Goal: Task Accomplishment & Management: Manage account settings

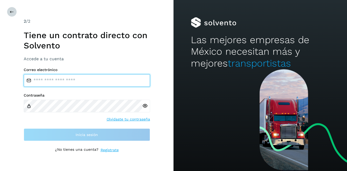
type input "**********"
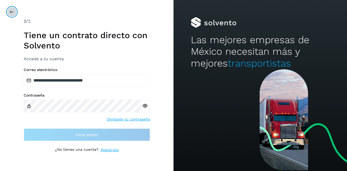
click at [11, 11] on icon at bounding box center [12, 12] width 4 height 4
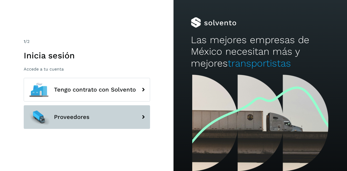
click at [77, 114] on span "Proveedores" at bounding box center [72, 117] width 36 height 6
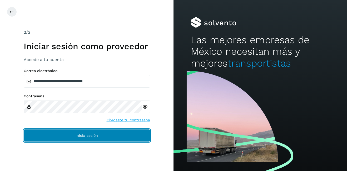
click at [75, 137] on button "Inicia sesión" at bounding box center [87, 135] width 126 height 13
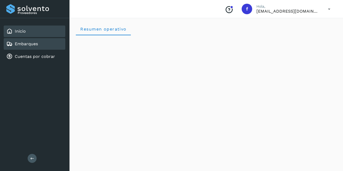
click at [38, 46] on div "Embarques" at bounding box center [35, 44] width 62 height 12
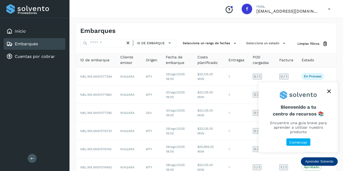
click at [330, 92] on icon "close," at bounding box center [328, 91] width 3 height 3
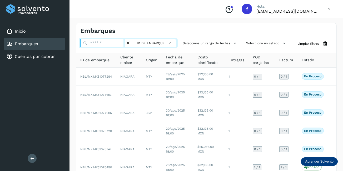
click at [108, 44] on input "text" at bounding box center [102, 43] width 45 height 8
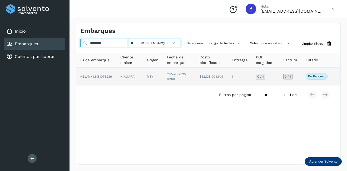
type input "********"
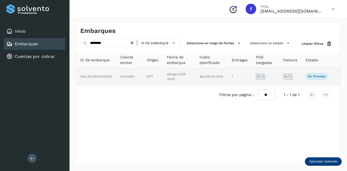
click at [112, 76] on td "NBL/MX.MX51076239" at bounding box center [96, 77] width 40 height 18
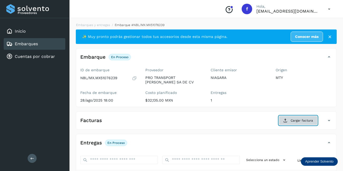
click at [299, 123] on button "Cargar factura" at bounding box center [298, 120] width 39 height 9
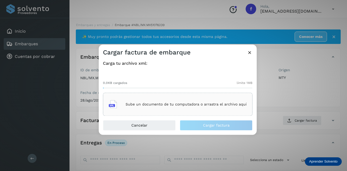
click at [169, 105] on p "Sube un documento de tu computadora o arrastra el archivo aquí" at bounding box center [185, 104] width 121 height 4
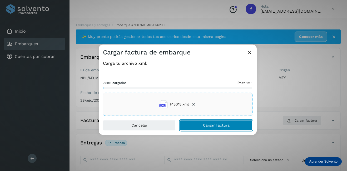
click at [210, 124] on span "Cargar factura" at bounding box center [216, 126] width 27 height 4
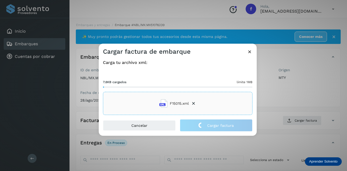
click at [306, 103] on div "Cargar factura de embarque Carga tu archivo xml: 7.8KB cargados límite 1MB F150…" at bounding box center [173, 85] width 347 height 171
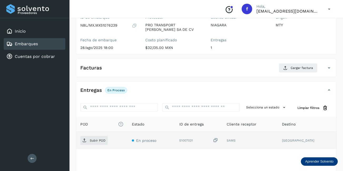
scroll to position [79, 0]
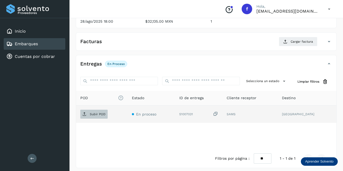
click at [95, 110] on span "Subir POD" at bounding box center [93, 114] width 27 height 8
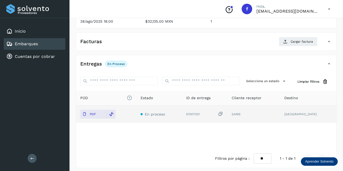
click at [43, 42] on div "Embarques" at bounding box center [35, 44] width 62 height 12
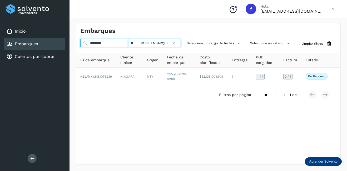
drag, startPoint x: 117, startPoint y: 46, endPoint x: 74, endPoint y: 44, distance: 43.7
click at [74, 44] on div "Embarques ******** ID de embarque Selecciona un rango de fechas Selecciona un e…" at bounding box center [207, 93] width 277 height 155
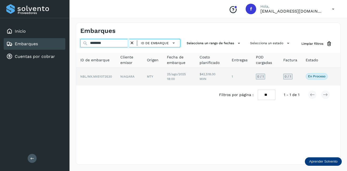
type input "********"
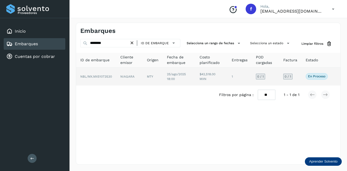
click at [119, 76] on td "NIAGARA" at bounding box center [129, 77] width 27 height 18
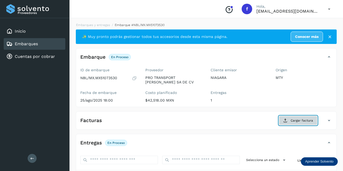
click at [305, 122] on span "Cargar factura" at bounding box center [301, 120] width 22 height 5
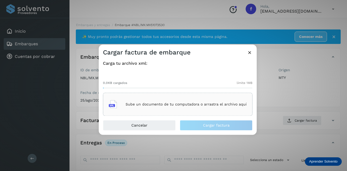
click at [171, 109] on div "Sube un documento de tu computadora o arrastra el archivo aquí" at bounding box center [178, 104] width 138 height 14
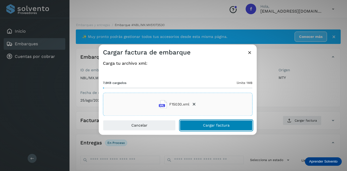
click at [224, 124] on span "Cargar factura" at bounding box center [216, 126] width 27 height 4
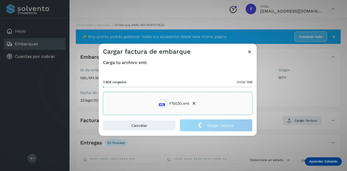
click at [290, 101] on div "Cargar factura de embarque Carga tu archivo xml: 7.8KB cargados límite 1MB F150…" at bounding box center [173, 85] width 347 height 171
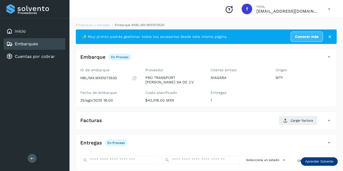
scroll to position [79, 0]
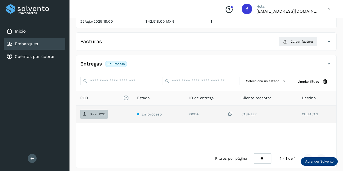
click at [98, 115] on p "Subir POD" at bounding box center [98, 114] width 16 height 4
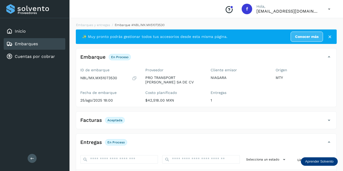
scroll to position [82, 0]
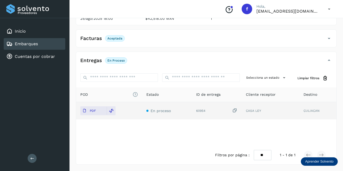
click at [46, 44] on div "Embarques" at bounding box center [35, 44] width 62 height 12
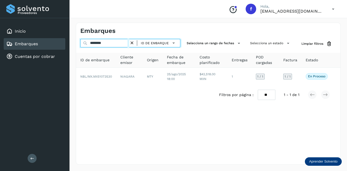
drag, startPoint x: 115, startPoint y: 45, endPoint x: 75, endPoint y: 43, distance: 40.6
click at [75, 43] on div "Embarques ******** ID de embarque Selecciona un rango de fechas Selecciona un e…" at bounding box center [207, 93] width 277 height 155
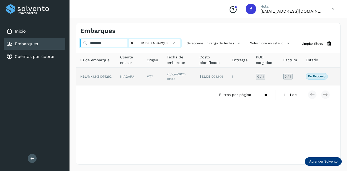
type input "********"
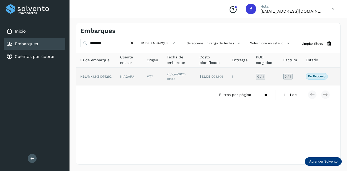
click at [130, 74] on td "NIAGARA" at bounding box center [129, 77] width 27 height 18
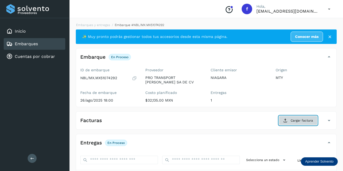
click at [305, 120] on span "Cargar factura" at bounding box center [301, 120] width 22 height 5
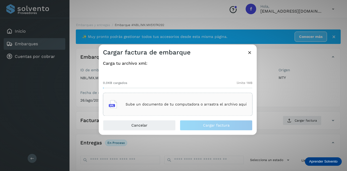
click at [183, 103] on p "Sube un documento de tu computadora o arrastra el archivo aquí" at bounding box center [185, 104] width 121 height 4
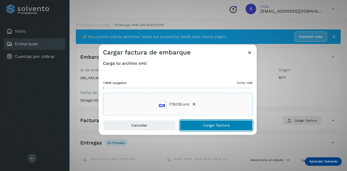
drag, startPoint x: 202, startPoint y: 125, endPoint x: 231, endPoint y: 125, distance: 28.4
click at [203, 125] on button "Cargar factura" at bounding box center [216, 125] width 73 height 11
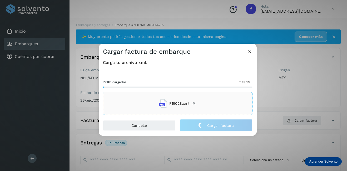
click at [281, 105] on div "Cargar factura de embarque Carga tu archivo xml: 7.8KB cargados límite 1MB F150…" at bounding box center [173, 85] width 347 height 171
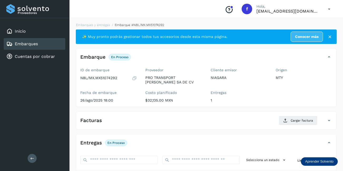
scroll to position [53, 0]
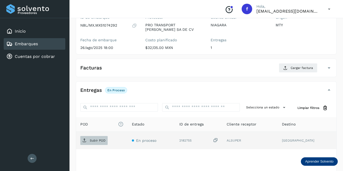
click at [103, 139] on p "Subir POD" at bounding box center [98, 141] width 16 height 4
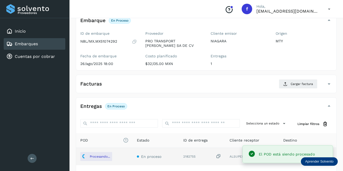
scroll to position [0, 0]
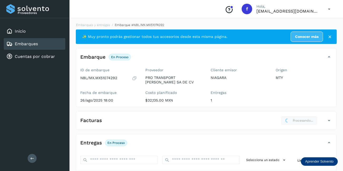
click at [154, 118] on div "Facturas Procesando..." at bounding box center [201, 120] width 250 height 9
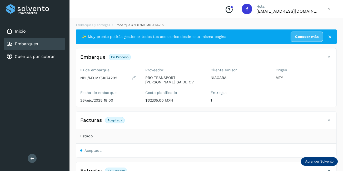
click at [55, 46] on div "Embarques" at bounding box center [35, 44] width 62 height 12
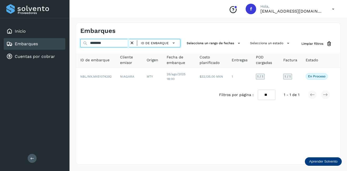
drag, startPoint x: 110, startPoint y: 43, endPoint x: 63, endPoint y: 48, distance: 46.5
click at [63, 48] on div "Proveedores Inicio Embarques Cuentas por cobrar Salir Conoce nuestros beneficio…" at bounding box center [173, 85] width 347 height 171
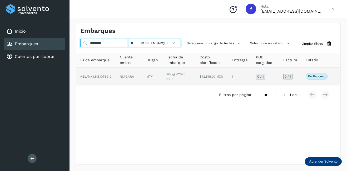
type input "********"
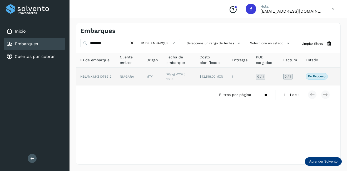
click at [233, 74] on td "1" at bounding box center [239, 77] width 24 height 18
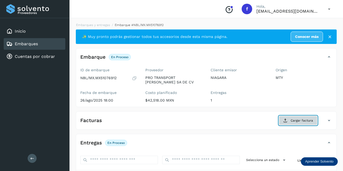
click at [290, 121] on button "Cargar factura" at bounding box center [298, 120] width 39 height 9
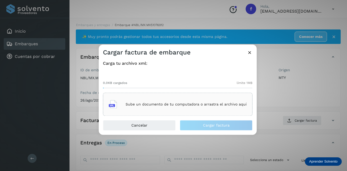
click at [195, 107] on div "Sube un documento de tu computadora o arrastra el archivo aquí" at bounding box center [178, 104] width 138 height 14
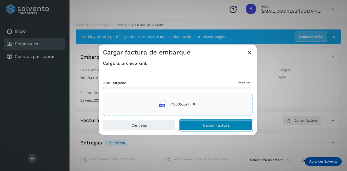
click at [214, 128] on button "Cargar factura" at bounding box center [216, 125] width 73 height 11
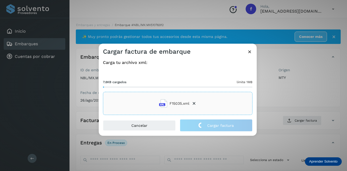
click at [272, 102] on div "Cargar factura de embarque Carga tu archivo xml: 7.8KB cargados límite 1MB F150…" at bounding box center [173, 85] width 347 height 171
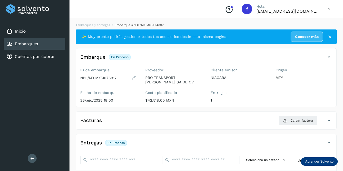
scroll to position [79, 0]
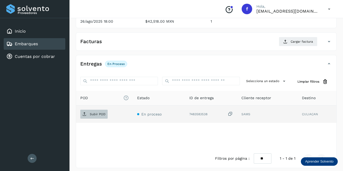
click at [94, 118] on span "Subir POD" at bounding box center [93, 114] width 27 height 8
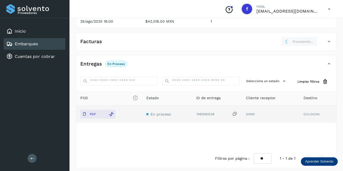
click at [41, 42] on div "Embarques" at bounding box center [35, 44] width 62 height 12
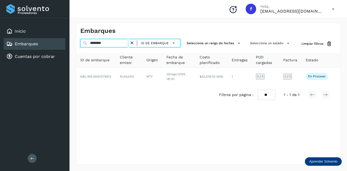
drag, startPoint x: 91, startPoint y: 43, endPoint x: 72, endPoint y: 45, distance: 19.0
click at [72, 45] on div "Embarques ******** ID de embarque Selecciona un rango de fechas Selecciona un e…" at bounding box center [207, 93] width 277 height 155
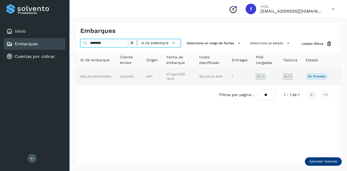
type input "********"
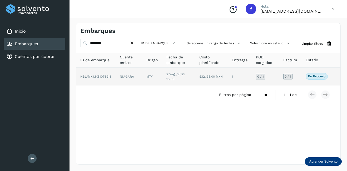
click at [144, 80] on td "MTY" at bounding box center [152, 77] width 20 height 18
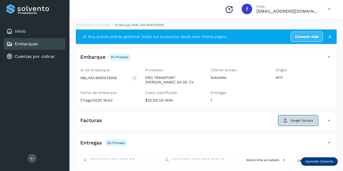
click at [305, 119] on span "Cargar factura" at bounding box center [301, 120] width 22 height 5
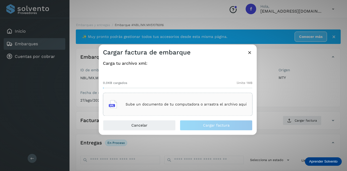
click at [177, 96] on div "Sube un documento de tu computadora o arrastra el archivo aquí" at bounding box center [177, 104] width 149 height 23
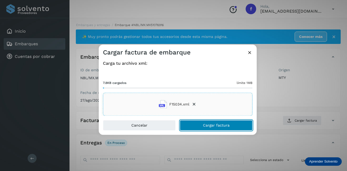
click at [214, 125] on span "Cargar factura" at bounding box center [216, 126] width 27 height 4
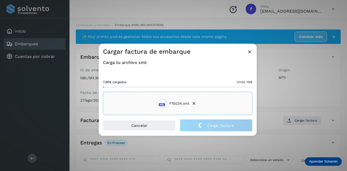
drag, startPoint x: 289, startPoint y: 101, endPoint x: 277, endPoint y: 103, distance: 11.7
click at [289, 101] on div "Cargar factura de embarque Carga tu archivo xml: 7.8KB cargados límite 1MB F150…" at bounding box center [173, 85] width 347 height 171
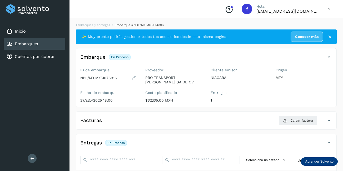
scroll to position [82, 0]
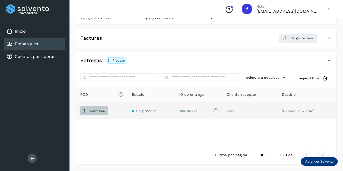
click at [97, 109] on p "Subir POD" at bounding box center [98, 111] width 16 height 4
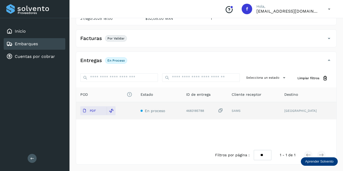
scroll to position [0, 0]
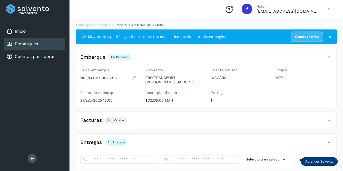
click at [50, 46] on div "Embarques" at bounding box center [35, 44] width 62 height 12
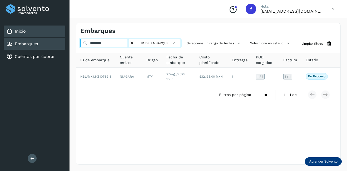
drag, startPoint x: 109, startPoint y: 42, endPoint x: 42, endPoint y: 37, distance: 67.3
click at [42, 37] on div "Proveedores Inicio Embarques Cuentas por cobrar Salir Conoce nuestros beneficio…" at bounding box center [173, 85] width 347 height 171
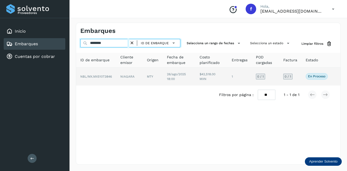
type input "********"
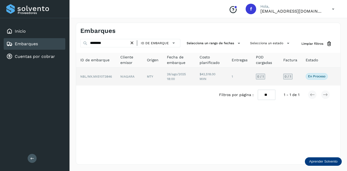
click at [127, 77] on td "NIAGARA" at bounding box center [129, 77] width 27 height 18
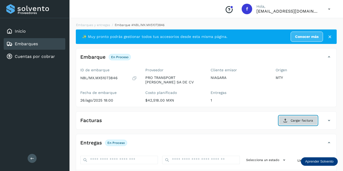
click at [298, 123] on button "Cargar factura" at bounding box center [298, 120] width 39 height 9
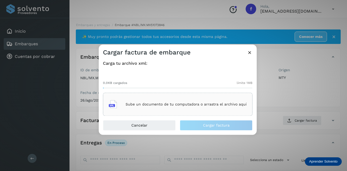
click at [159, 94] on div "Sube un documento de tu computadora o arrastra el archivo aquí" at bounding box center [177, 104] width 149 height 23
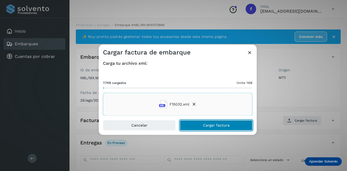
click at [205, 123] on button "Cargar factura" at bounding box center [216, 125] width 73 height 11
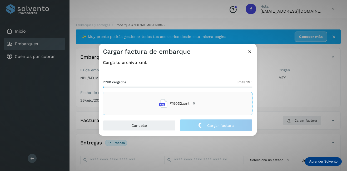
click at [300, 84] on div "Cargar factura de embarque Carga tu archivo xml: 7.7KB cargados límite 1MB F150…" at bounding box center [173, 85] width 347 height 171
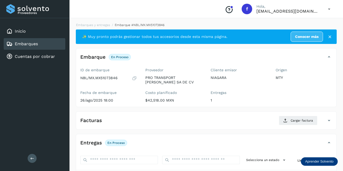
scroll to position [82, 0]
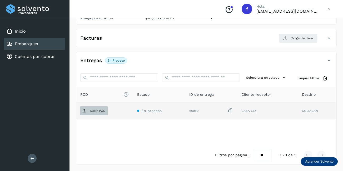
click at [92, 112] on p "Subir POD" at bounding box center [98, 111] width 16 height 4
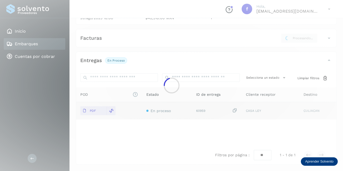
click at [31, 44] on main "Proveedores Inicio Embarques Cuentas por cobrar Salir Conoce nuestros beneficio…" at bounding box center [171, 44] width 343 height 253
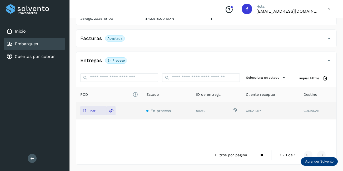
click at [40, 47] on div "Embarques" at bounding box center [35, 44] width 62 height 12
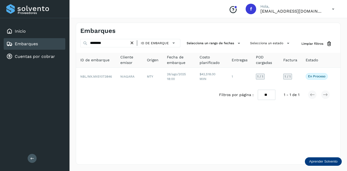
click at [132, 44] on icon at bounding box center [132, 43] width 6 height 6
